Goal: Obtain resource: Download file/media

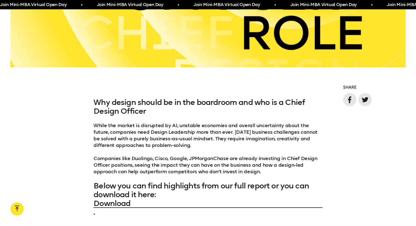
scroll to position [375, 0]
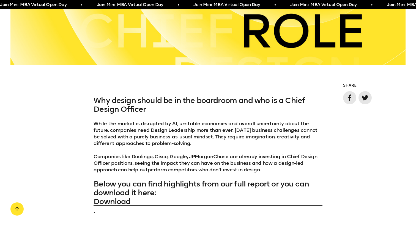
click at [186, 124] on p "While the market is disrupted by AI, unstable economies and overall uncertainty…" at bounding box center [208, 147] width 229 height 53
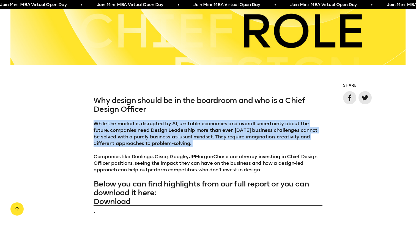
click at [203, 124] on p "While the market is disrupted by AI, unstable economies and overall uncertainty…" at bounding box center [208, 147] width 229 height 53
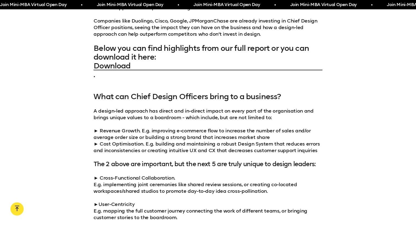
scroll to position [511, 0]
click at [222, 97] on h3 "What can Chief Design Officers bring to a business?" at bounding box center [208, 96] width 229 height 9
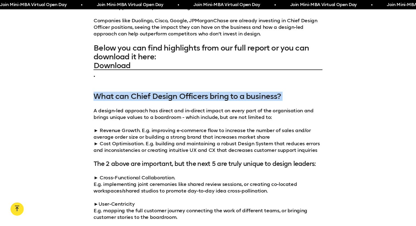
click at [195, 118] on p "A design-led approach has direct and in-direct impact on every part of the orga…" at bounding box center [208, 114] width 229 height 13
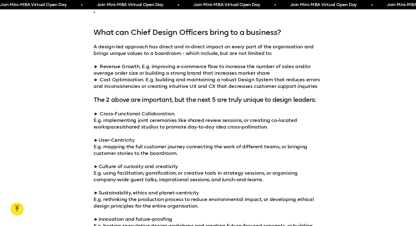
scroll to position [581, 0]
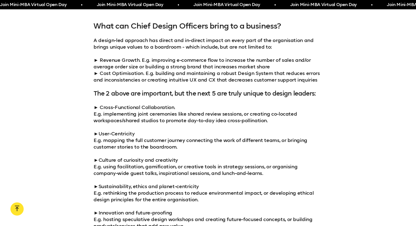
click at [159, 93] on h4 "The 2 above are important, but the next 5 are truly unique to design leaders:" at bounding box center [208, 94] width 229 height 8
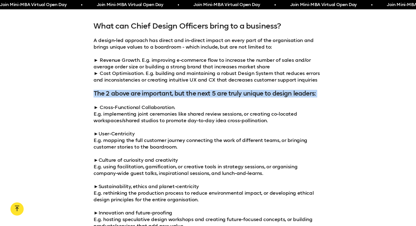
click at [181, 93] on h4 "The 2 above are important, but the next 5 are truly unique to design leaders:" at bounding box center [208, 94] width 229 height 8
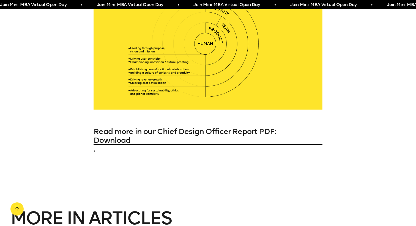
scroll to position [2896, 0]
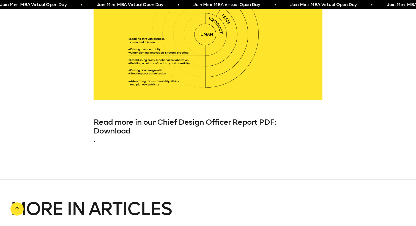
click at [116, 127] on link "Download" at bounding box center [208, 131] width 229 height 9
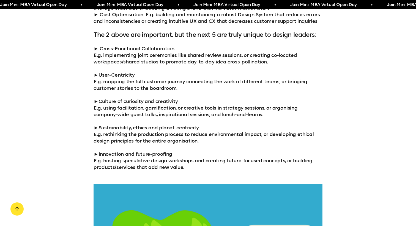
scroll to position [640, 0]
